Goal: Task Accomplishment & Management: Use online tool/utility

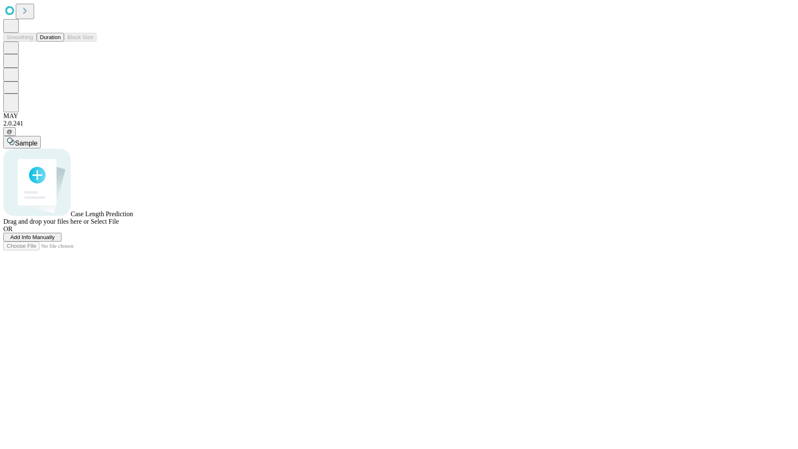
click at [61, 42] on button "Duration" at bounding box center [50, 37] width 27 height 9
click at [55, 240] on span "Add Info Manually" at bounding box center [32, 237] width 44 height 6
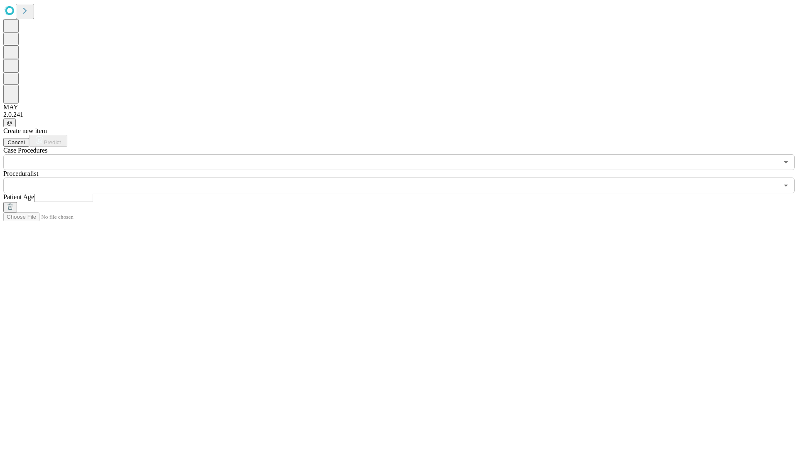
click at [93, 194] on input "text" at bounding box center [63, 198] width 59 height 8
type input "**"
click at [405, 177] on input "text" at bounding box center [390, 185] width 775 height 16
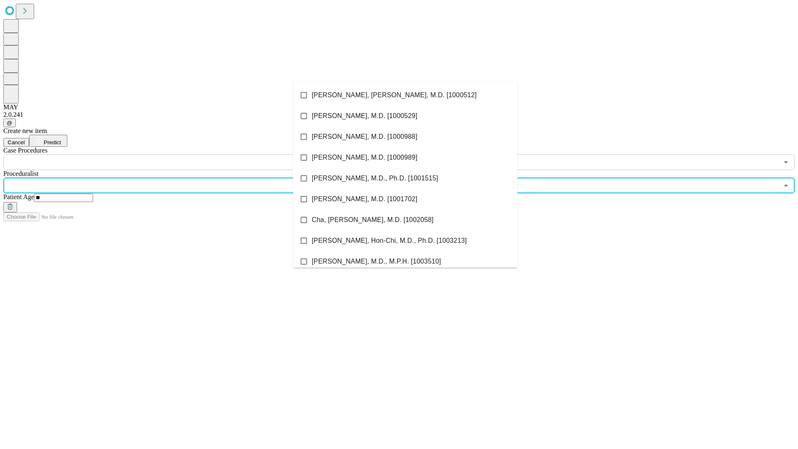
click at [405, 95] on li "[PERSON_NAME], [PERSON_NAME], M.D. [1000512]" at bounding box center [405, 95] width 224 height 21
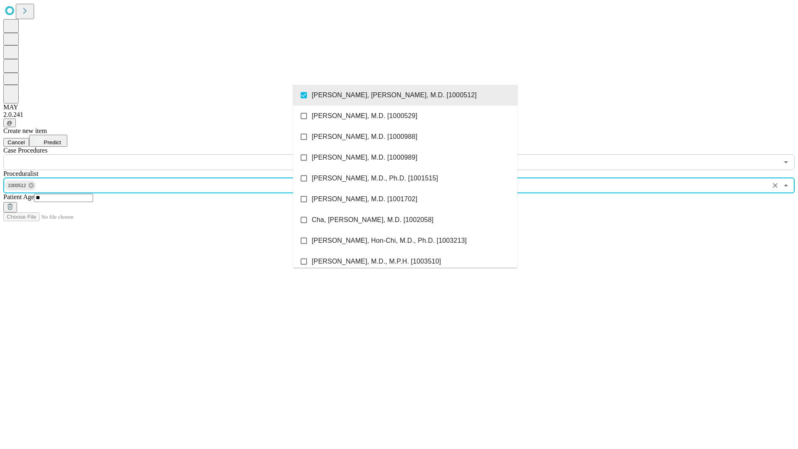
click at [175, 154] on input "text" at bounding box center [390, 162] width 775 height 16
